Goal: Task Accomplishment & Management: Manage account settings

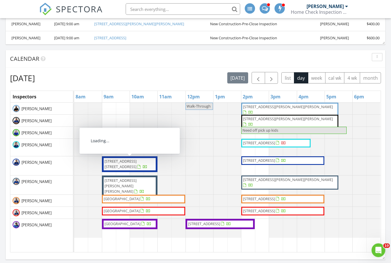
scroll to position [384, 0]
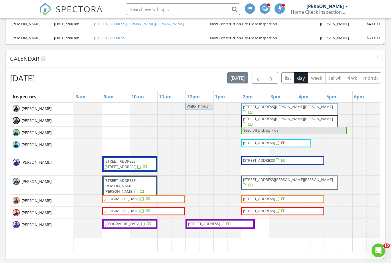
click at [273, 76] on span "button" at bounding box center [271, 77] width 7 height 7
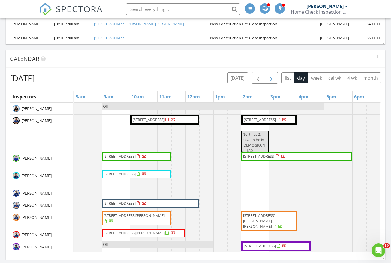
click at [271, 81] on span "button" at bounding box center [271, 77] width 7 height 7
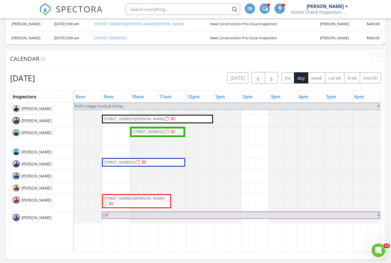
click at [280, 77] on div "today list day week cal wk 4 wk month" at bounding box center [304, 78] width 154 height 12
click at [278, 77] on div "today list day week cal wk 4 wk month" at bounding box center [304, 78] width 154 height 12
click at [272, 78] on span "button" at bounding box center [271, 77] width 7 height 7
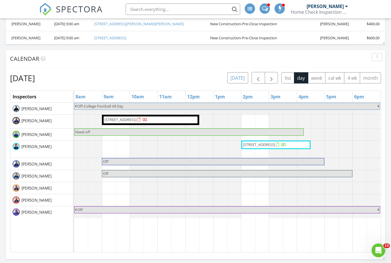
click at [236, 77] on button "today" at bounding box center [237, 77] width 21 height 11
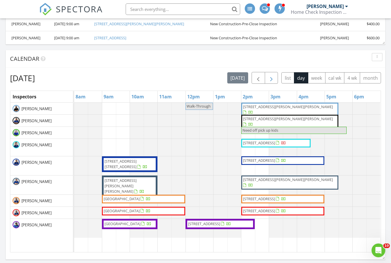
click at [273, 78] on span "button" at bounding box center [271, 77] width 7 height 7
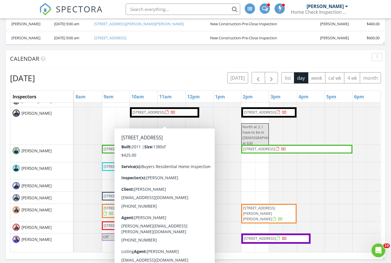
scroll to position [3, 0]
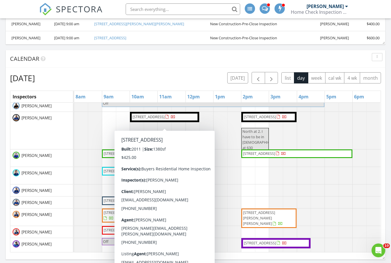
click at [180, 75] on div "Thursday, August 28, 2025 today list day week cal wk 4 wk month" at bounding box center [195, 78] width 371 height 12
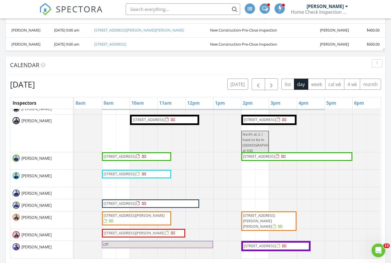
scroll to position [377, 0]
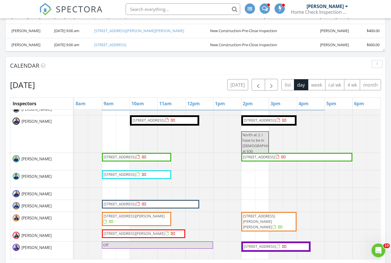
click at [199, 88] on div "Thursday, August 28, 2025 today list day week cal wk 4 wk month" at bounding box center [195, 85] width 371 height 12
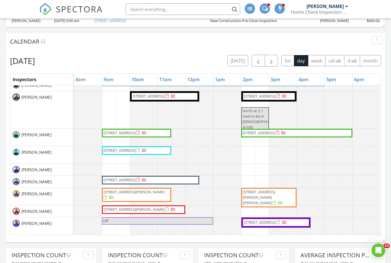
scroll to position [286281, 286231]
click at [136, 134] on span "40 N Interstate Hwy 35 # 4C2 , Austin 78701" at bounding box center [120, 132] width 32 height 5
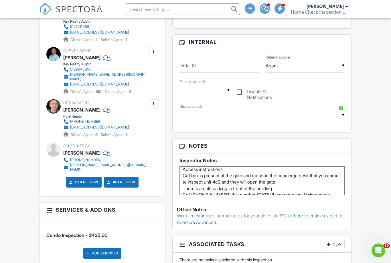
scroll to position [25, 0]
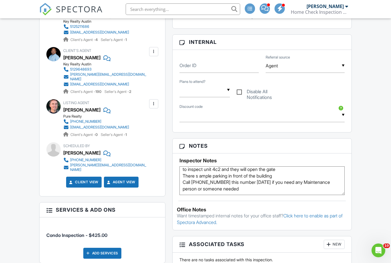
click at [253, 186] on textarea "Occupied; Supra Access instructions Call box is present at the gate and mention…" at bounding box center [262, 180] width 165 height 29
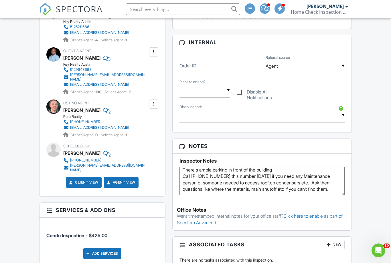
scroll to position [34, 0]
click at [202, 187] on textarea "Occupied; Supra Access instructions Call box is present at the gate and mention…" at bounding box center [262, 180] width 165 height 29
click at [324, 189] on textarea "Occupied; Supra Access instructions Call box is present at the gate and mention…" at bounding box center [262, 180] width 165 height 29
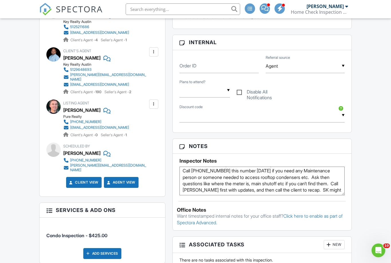
scroll to position [38, 0]
type textarea "Occupied; Supra Access instructions Call box is present at the gate and mention…"
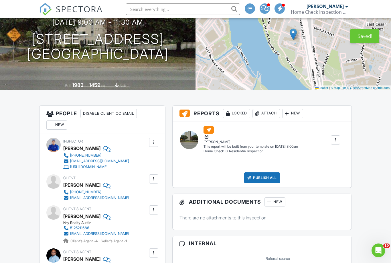
scroll to position [0, 0]
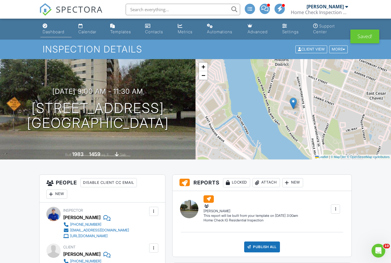
click at [58, 33] on div "Dashboard" at bounding box center [54, 31] width 22 height 5
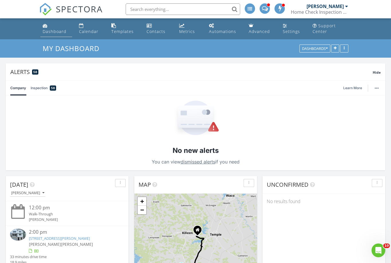
click at [53, 32] on div "Dashboard" at bounding box center [55, 31] width 24 height 5
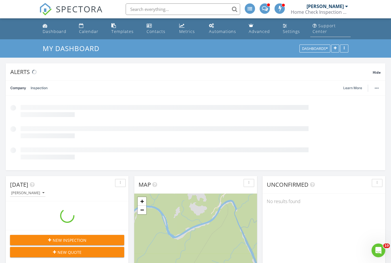
scroll to position [1324, 392]
